Goal: Find contact information: Find contact information

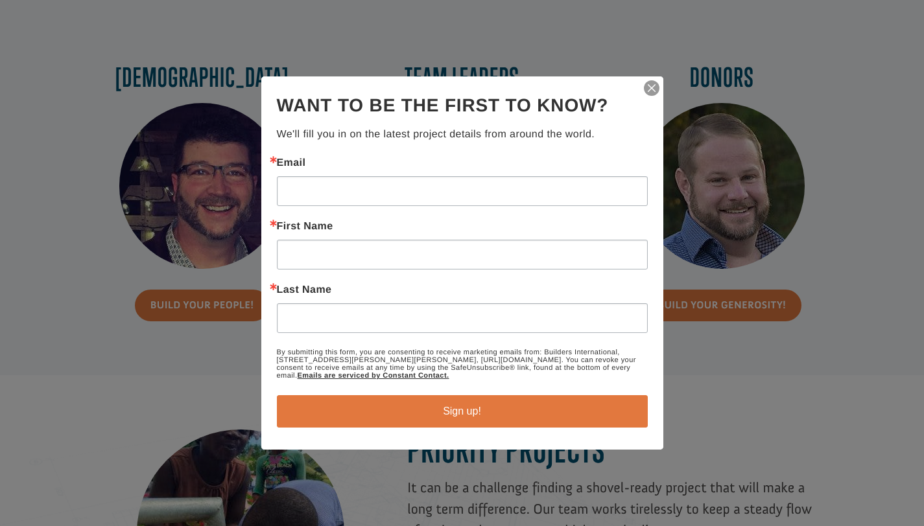
scroll to position [1101, 0]
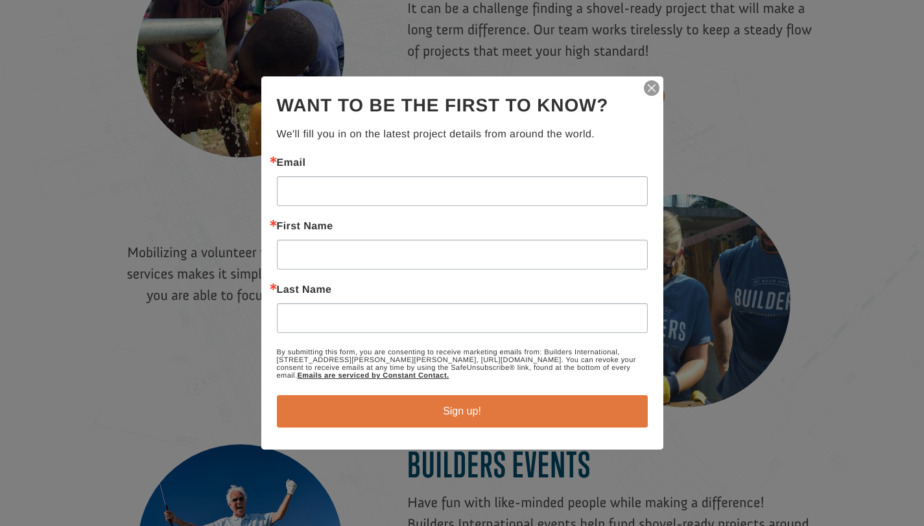
click at [653, 76] on div "Thanks for signing up! You can unsubscribe at any time using the Unsubscribe li…" at bounding box center [462, 262] width 402 height 373
click at [651, 85] on img "button" at bounding box center [651, 88] width 18 height 18
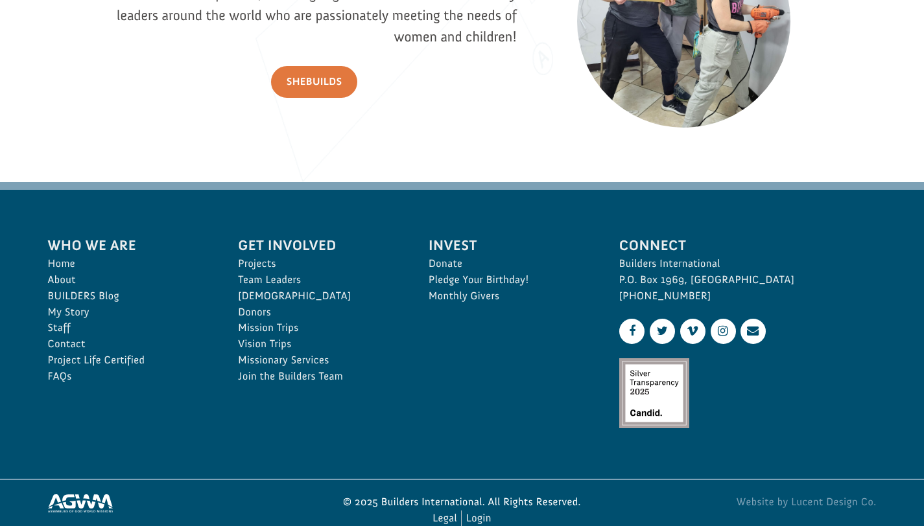
scroll to position [1900, 0]
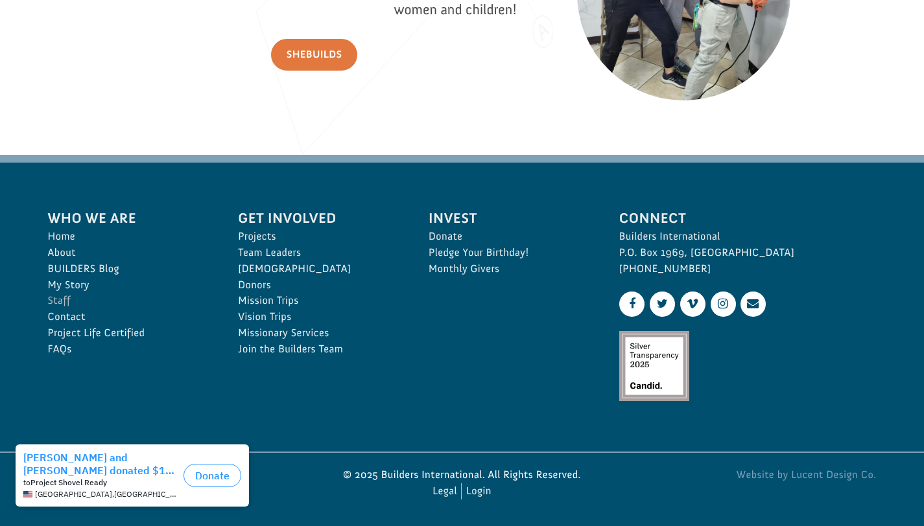
click at [54, 301] on link "Staff" at bounding box center [129, 301] width 162 height 16
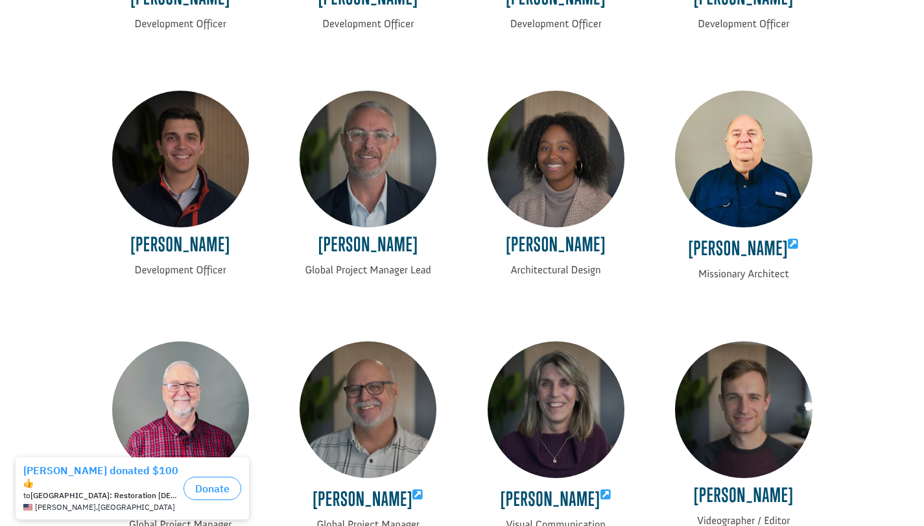
scroll to position [968, 0]
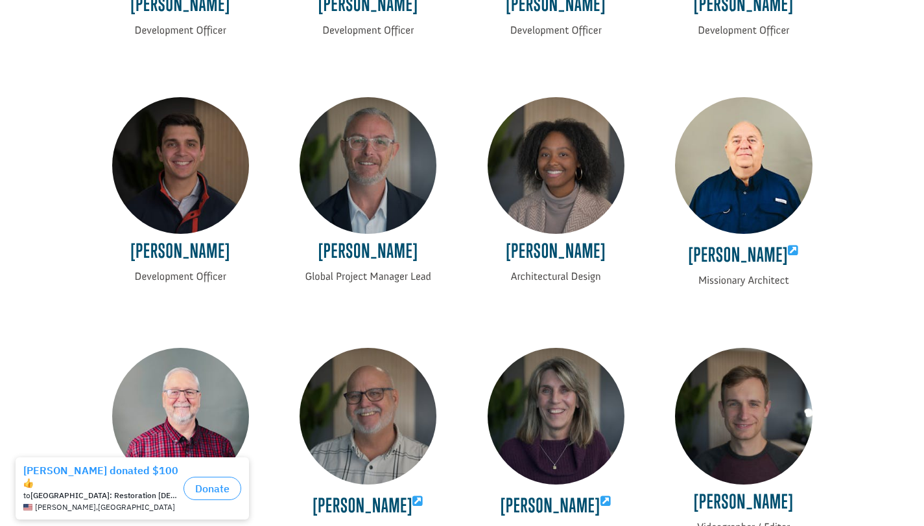
click at [360, 238] on div "[PERSON_NAME] Global Project Manager Lead" at bounding box center [368, 197] width 188 height 251
click at [358, 265] on h4 "[PERSON_NAME]" at bounding box center [367, 254] width 137 height 29
click at [333, 258] on h4 "Jimmy Sellars" at bounding box center [367, 254] width 137 height 29
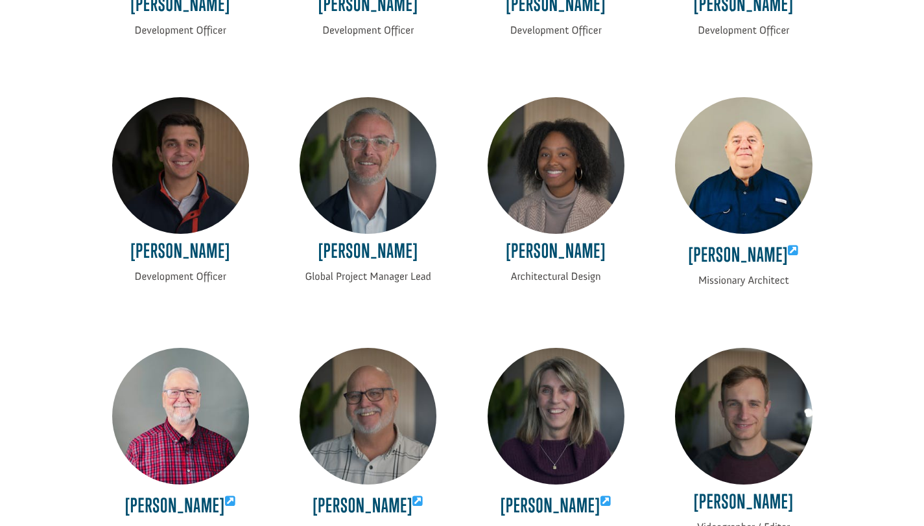
drag, startPoint x: 327, startPoint y: 287, endPoint x: 334, endPoint y: 266, distance: 21.9
click at [327, 287] on div "Jimmy Sellars Global Project Manager Lead" at bounding box center [368, 197] width 188 height 251
click at [358, 158] on img at bounding box center [367, 165] width 137 height 137
